Goal: Information Seeking & Learning: Understand process/instructions

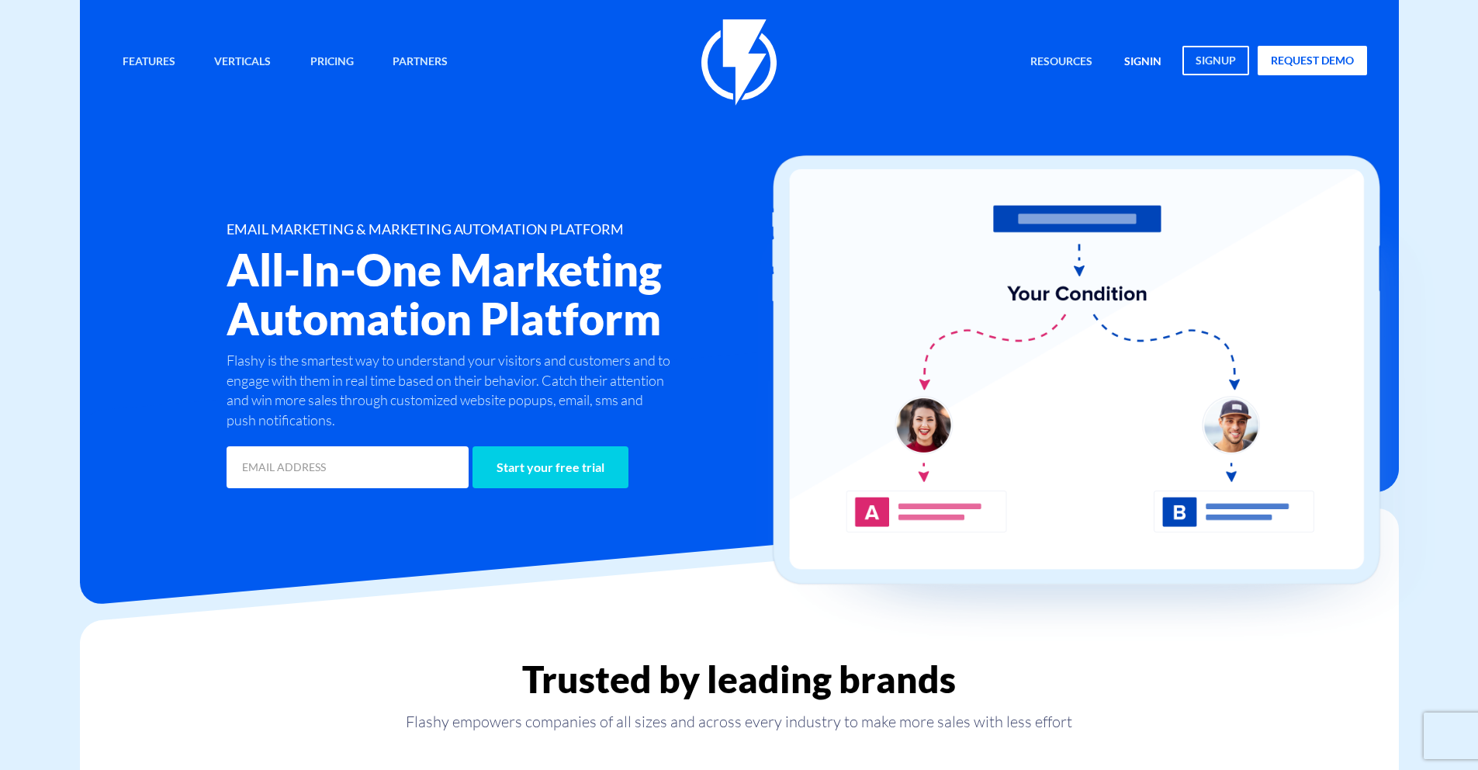
click at [1147, 64] on link "signin" at bounding box center [1143, 62] width 61 height 33
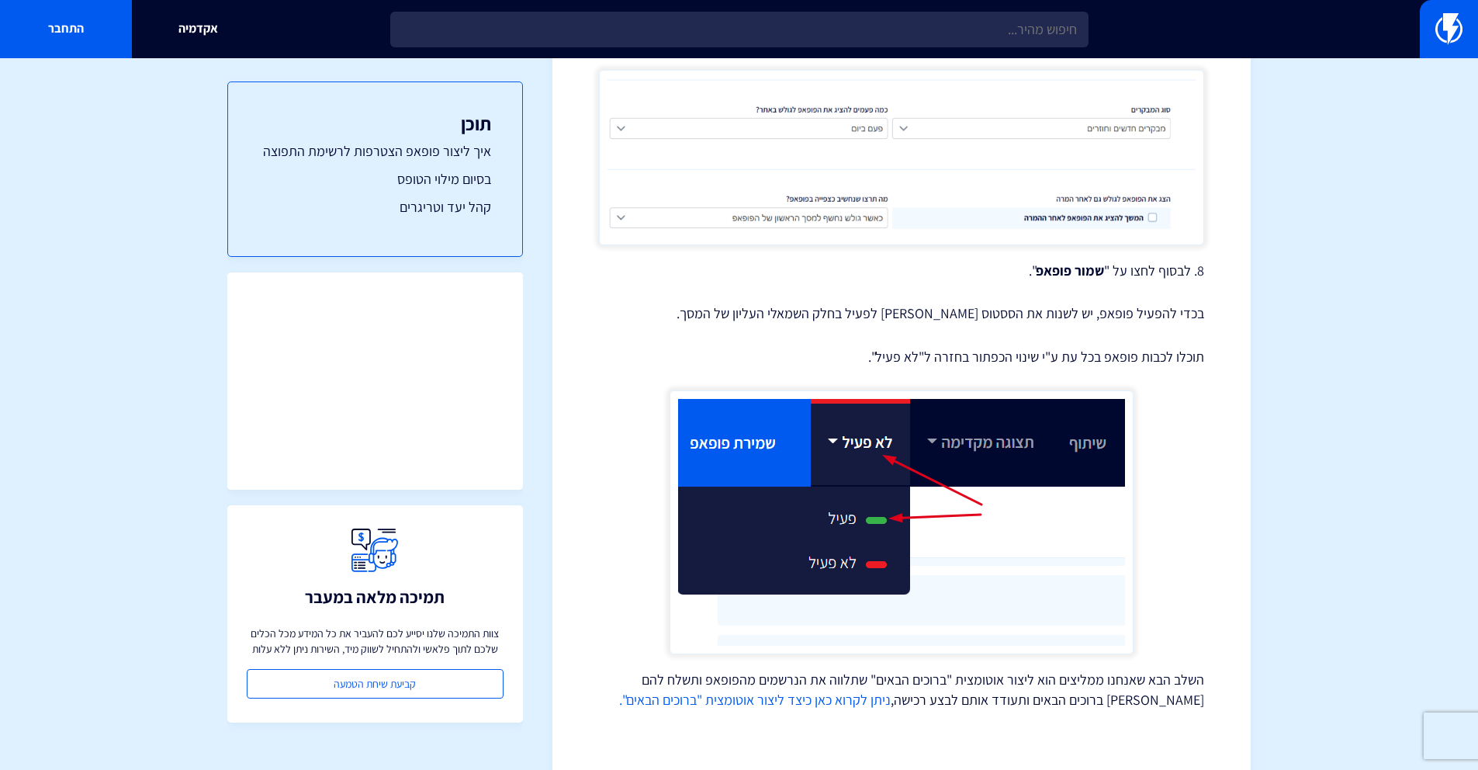
scroll to position [3590, 0]
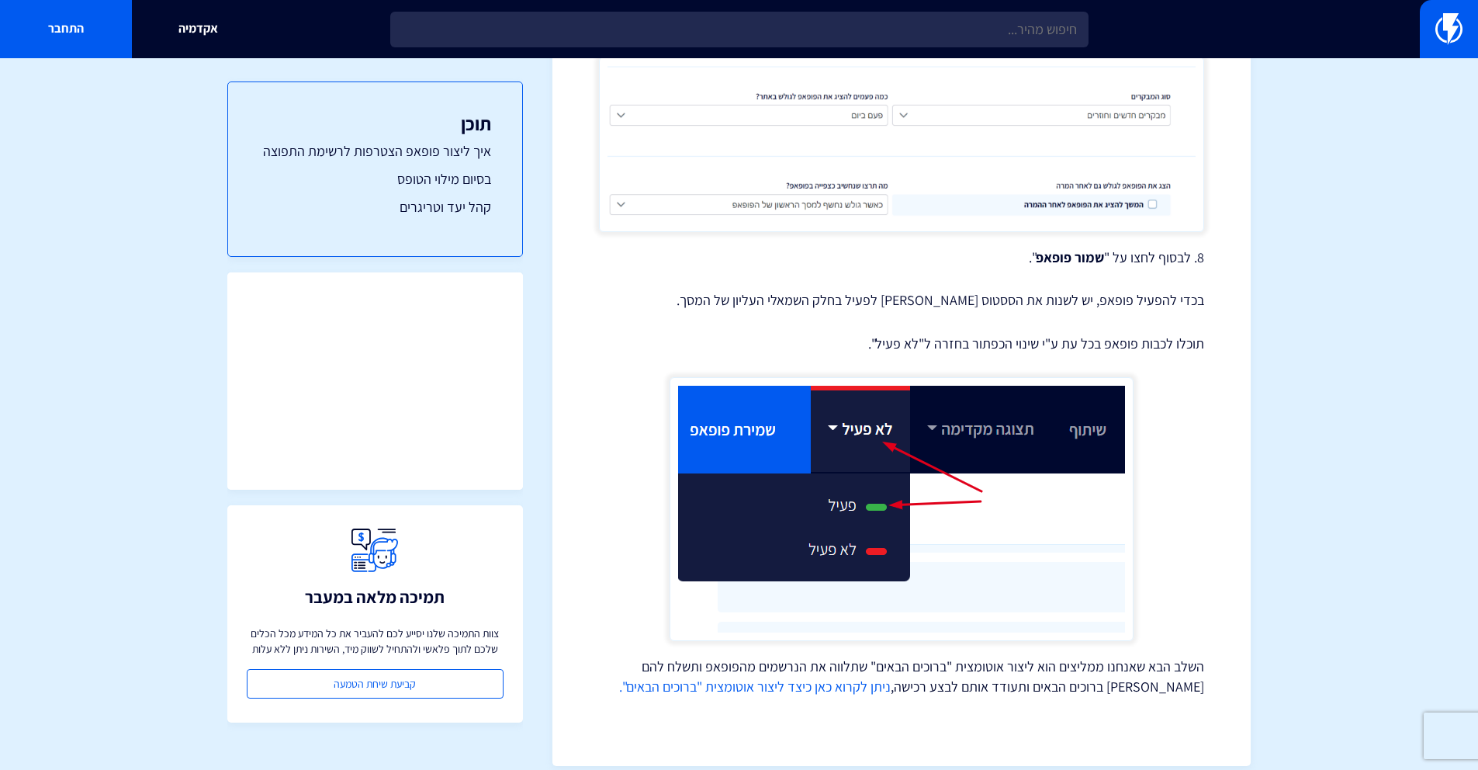
click at [891, 677] on link "ניתן לקרוא כאן כיצד ליצור אוטומצית "ברוכים הבאים"." at bounding box center [755, 686] width 272 height 18
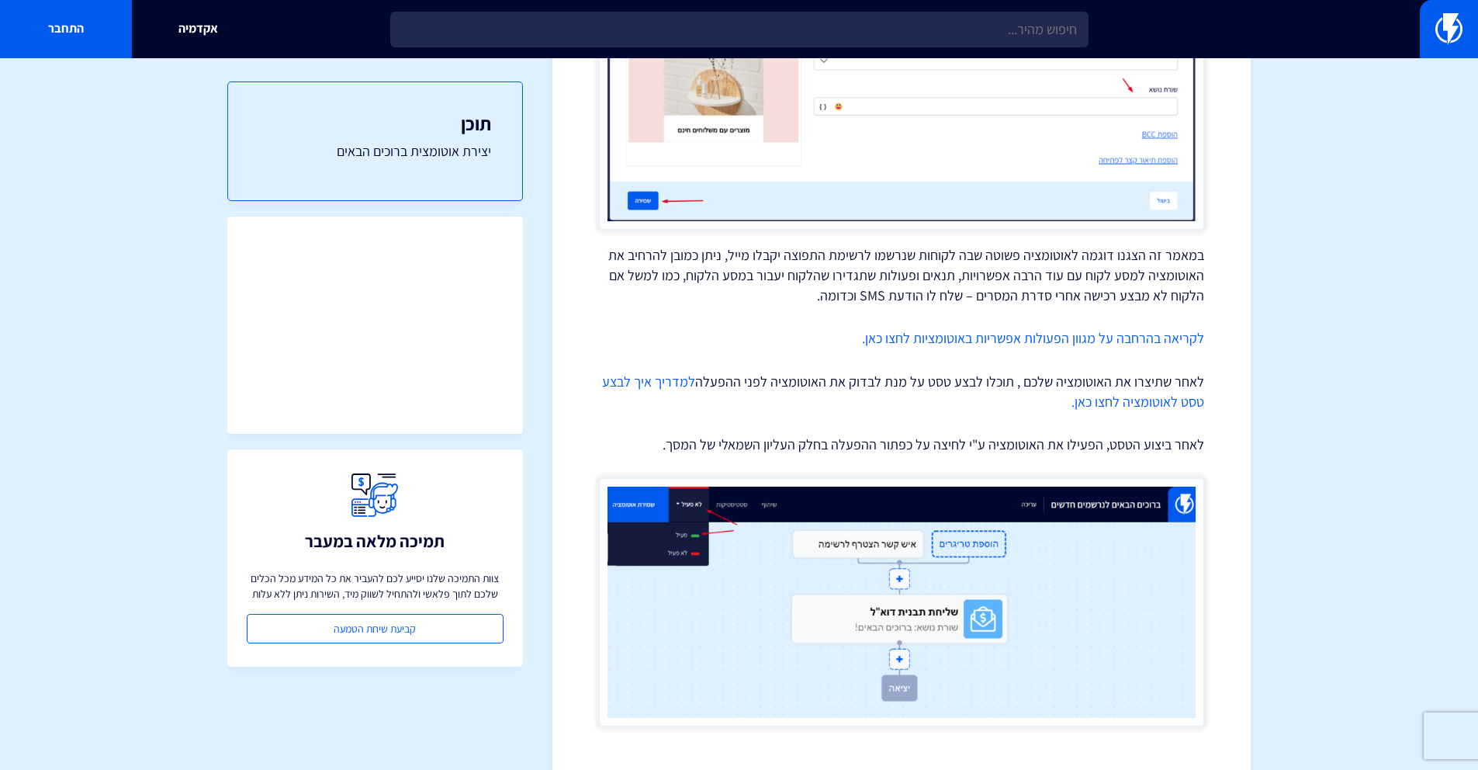
scroll to position [4064, 0]
